Goal: Task Accomplishment & Management: Manage account settings

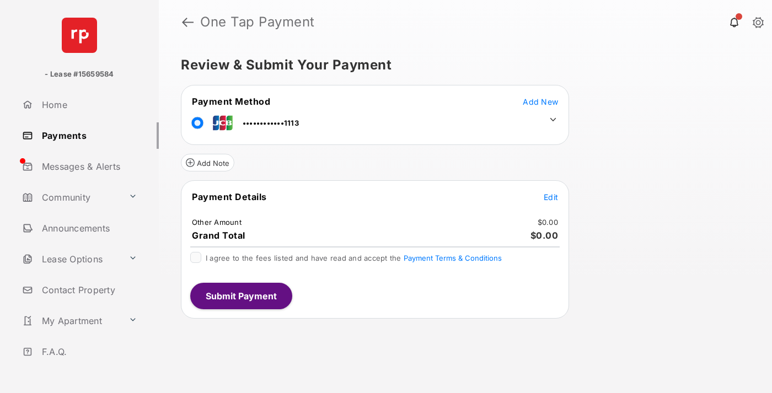
click at [551, 197] on span "Edit" at bounding box center [551, 196] width 14 height 9
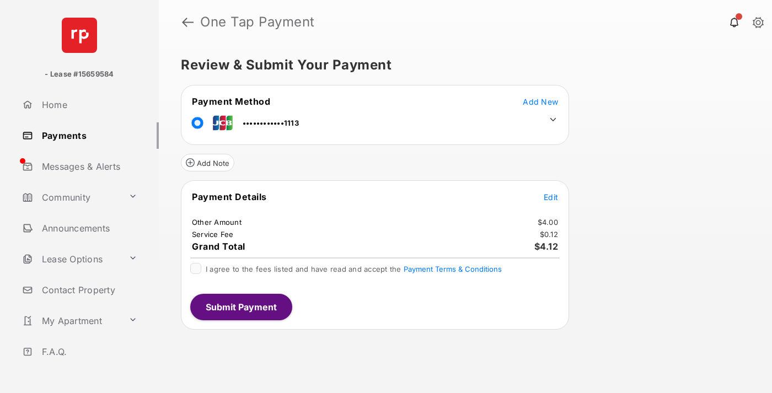
click at [553, 120] on icon at bounding box center [553, 120] width 10 height 10
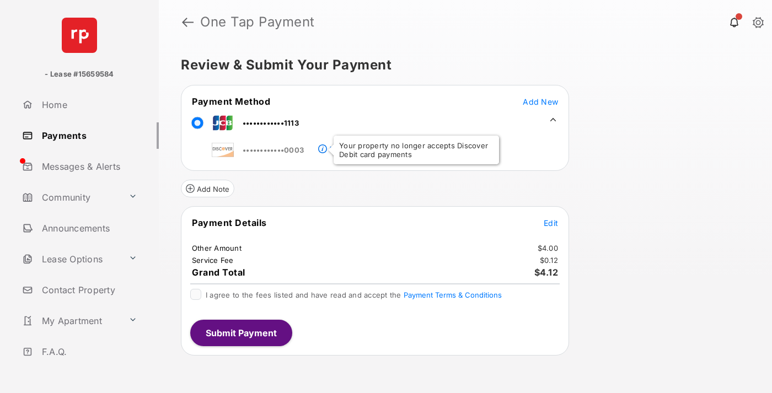
click at [86, 135] on link "Payments" at bounding box center [88, 135] width 141 height 26
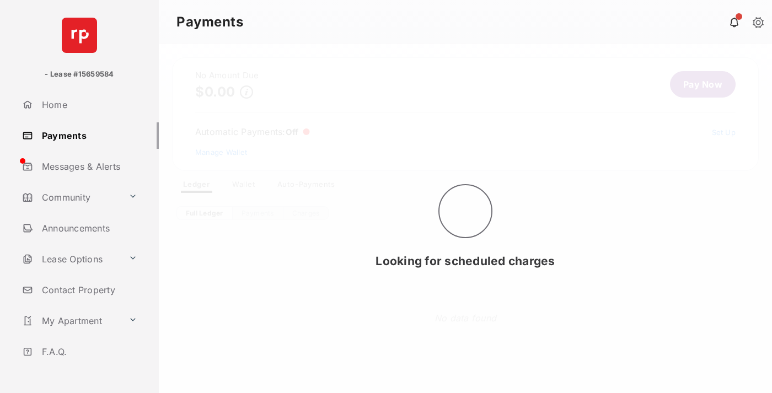
click at [221, 152] on link "Manage Wallet" at bounding box center [221, 152] width 52 height 9
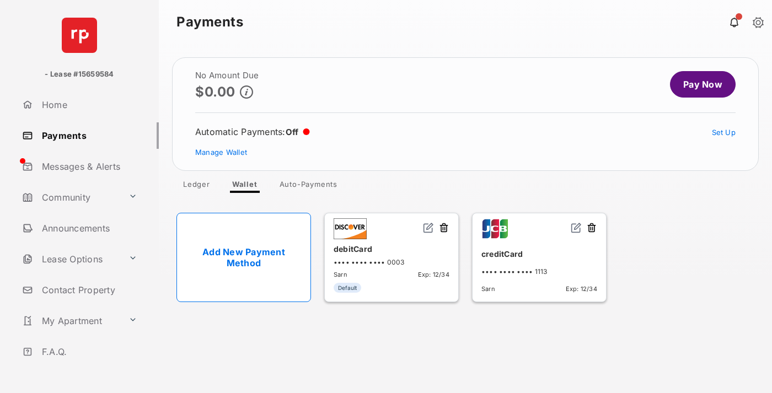
click at [576, 228] on img at bounding box center [576, 227] width 11 height 11
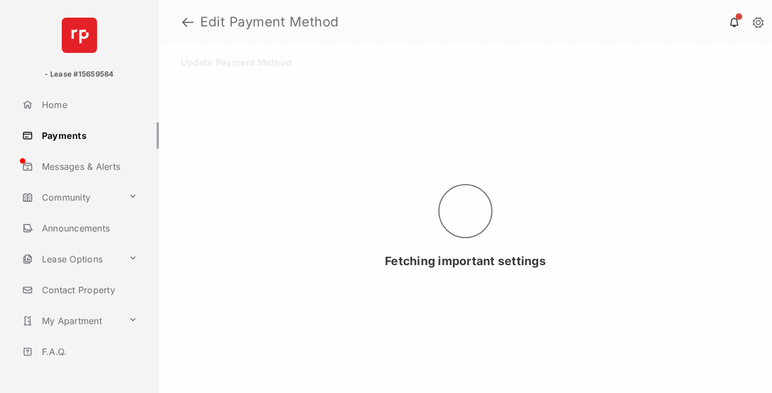
select select "**"
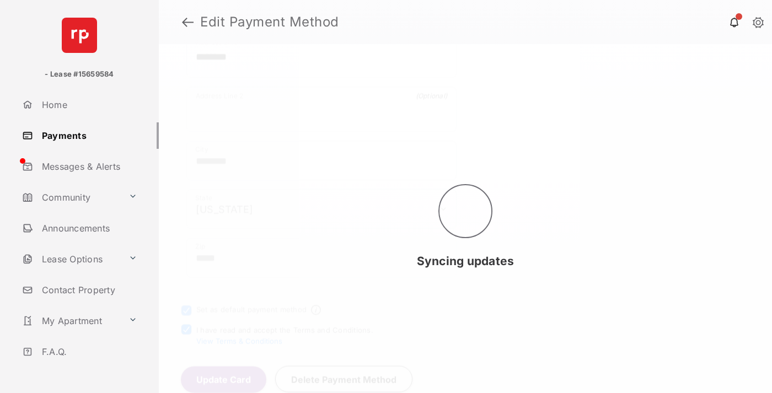
scroll to position [561, 0]
